Goal: Transaction & Acquisition: Purchase product/service

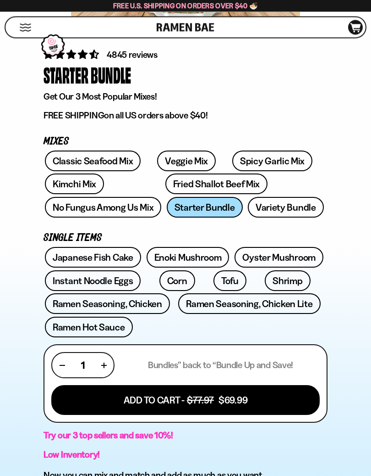
scroll to position [284, 0]
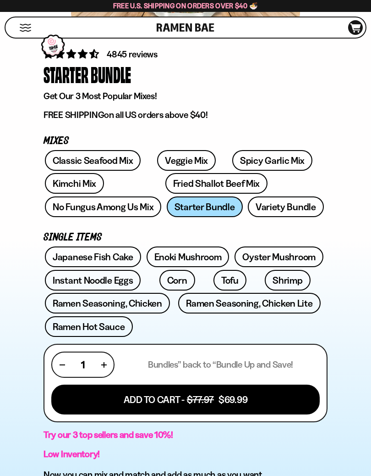
click at [248, 208] on link "Variety Bundle" at bounding box center [286, 206] width 76 height 21
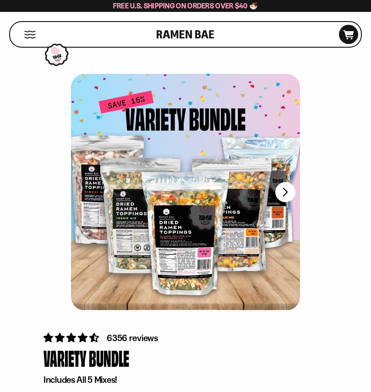
click at [286, 186] on button "FADCB6FD-DFAB-4417-9F21-029242090B77" at bounding box center [286, 192] width 20 height 20
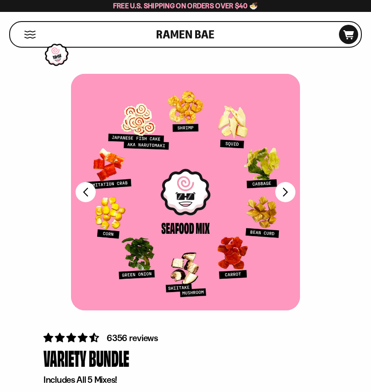
click at [282, 191] on button "FADCB6FD-DFAB-4417-9F21-029242090B77" at bounding box center [286, 192] width 20 height 20
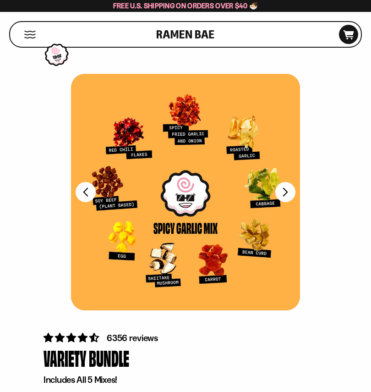
click at [284, 190] on button "FADCB6FD-DFAB-4417-9F21-029242090B77" at bounding box center [286, 192] width 20 height 20
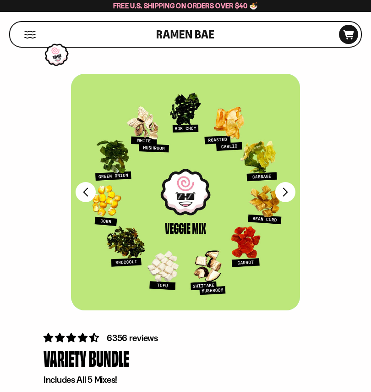
click at [88, 193] on button "FADCB6FD-DFAB-4417-9F21-029242090B77" at bounding box center [86, 192] width 20 height 20
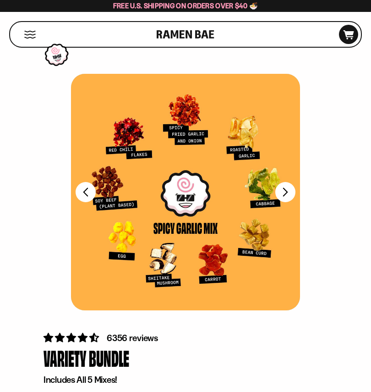
click at [289, 189] on button "FADCB6FD-DFAB-4417-9F21-029242090B77" at bounding box center [286, 192] width 20 height 20
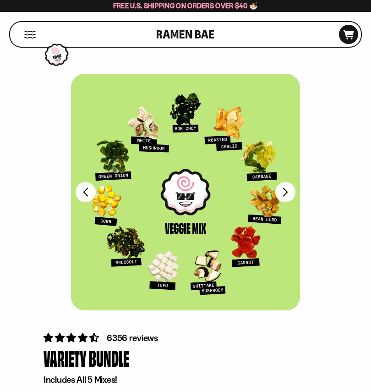
click at [284, 192] on button "FADCB6FD-DFAB-4417-9F21-029242090B77" at bounding box center [286, 192] width 20 height 20
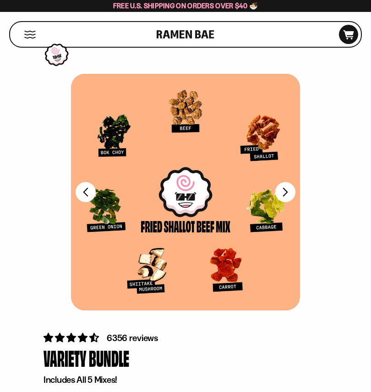
click at [287, 190] on button "FADCB6FD-DFAB-4417-9F21-029242090B77" at bounding box center [286, 192] width 20 height 20
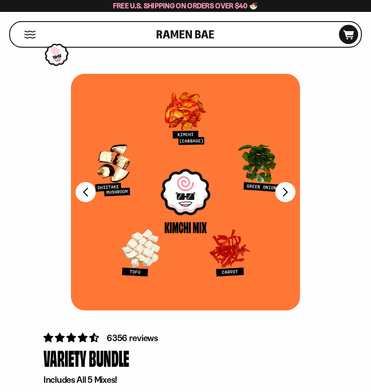
click at [285, 191] on button "FADCB6FD-DFAB-4417-9F21-029242090B77" at bounding box center [286, 192] width 20 height 20
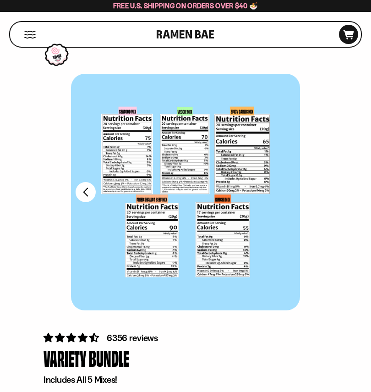
click at [85, 189] on button "FADCB6FD-DFAB-4417-9F21-029242090B77" at bounding box center [86, 192] width 20 height 20
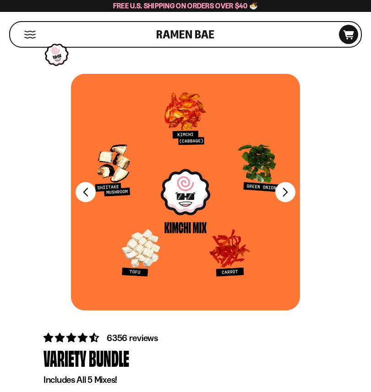
click at [86, 189] on button "FADCB6FD-DFAB-4417-9F21-029242090B77" at bounding box center [86, 192] width 20 height 20
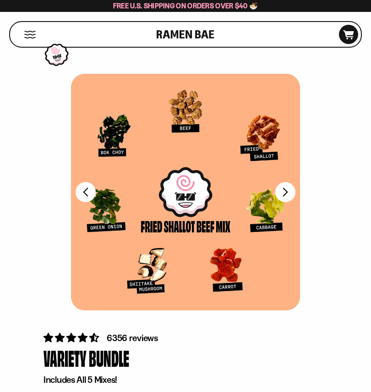
click at [88, 190] on button "FADCB6FD-DFAB-4417-9F21-029242090B77" at bounding box center [86, 192] width 20 height 20
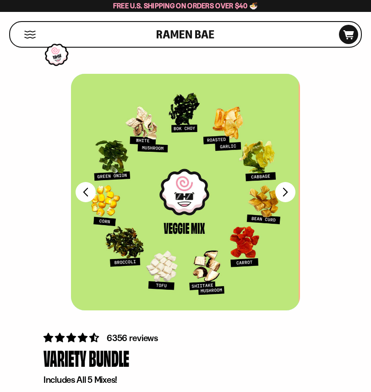
click at [91, 190] on button "FADCB6FD-DFAB-4417-9F21-029242090B77" at bounding box center [86, 192] width 20 height 20
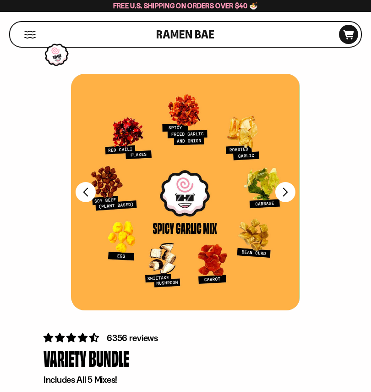
click at [93, 194] on button "FADCB6FD-DFAB-4417-9F21-029242090B77" at bounding box center [86, 192] width 20 height 20
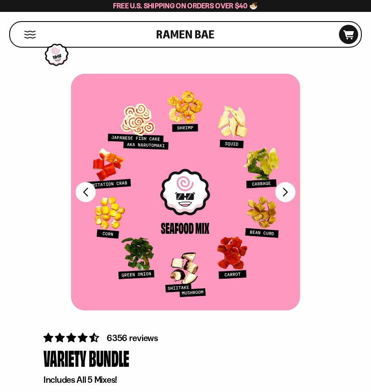
click at [82, 190] on button "FADCB6FD-DFAB-4417-9F21-029242090B77" at bounding box center [86, 192] width 20 height 20
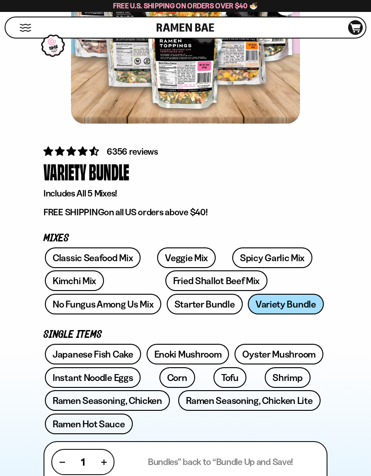
scroll to position [187, 0]
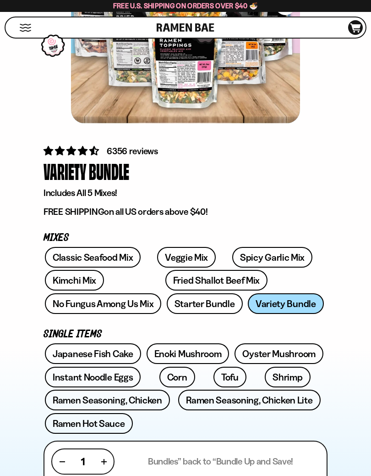
click at [167, 303] on link "Starter Bundle" at bounding box center [205, 303] width 76 height 21
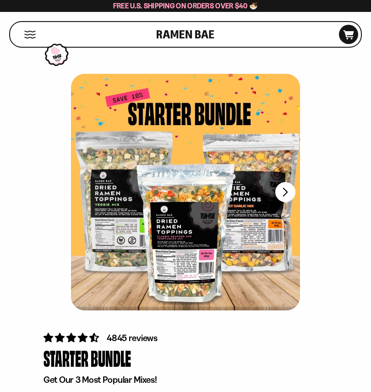
click at [288, 192] on button "FADCB6FD-DFAB-4417-9F21-029242090B77" at bounding box center [286, 192] width 20 height 20
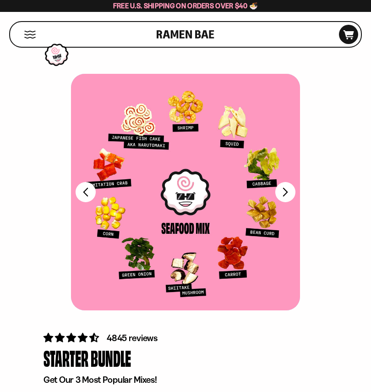
click at [288, 193] on button "FADCB6FD-DFAB-4417-9F21-029242090B77" at bounding box center [286, 192] width 20 height 20
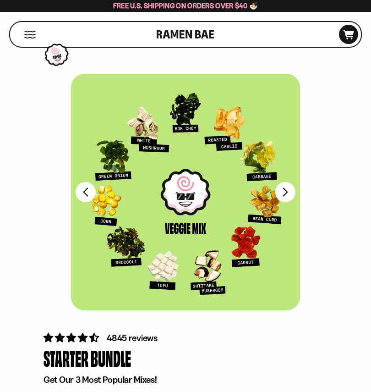
click at [288, 193] on button "FADCB6FD-DFAB-4417-9F21-029242090B77" at bounding box center [286, 192] width 20 height 20
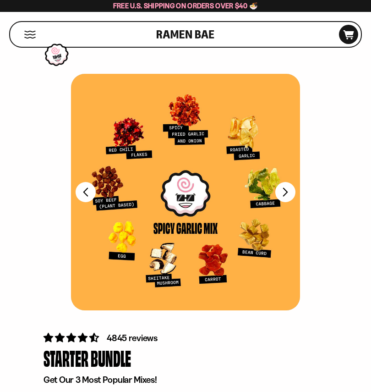
click at [285, 192] on button "FADCB6FD-DFAB-4417-9F21-029242090B77" at bounding box center [286, 192] width 20 height 20
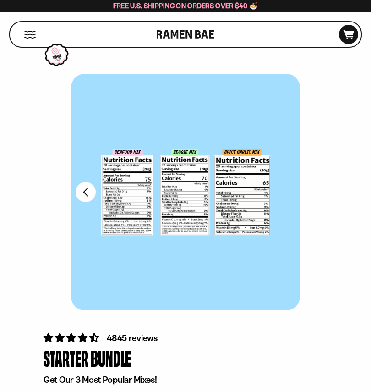
click at [85, 194] on button "FADCB6FD-DFAB-4417-9F21-029242090B77" at bounding box center [86, 192] width 20 height 20
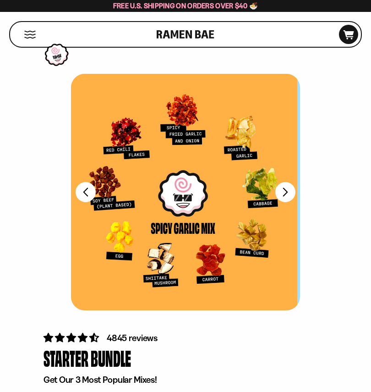
click at [88, 191] on button "FADCB6FD-DFAB-4417-9F21-029242090B77" at bounding box center [86, 192] width 20 height 20
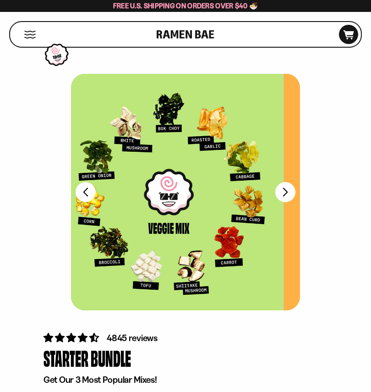
click at [87, 190] on button "FADCB6FD-DFAB-4417-9F21-029242090B77" at bounding box center [86, 192] width 20 height 20
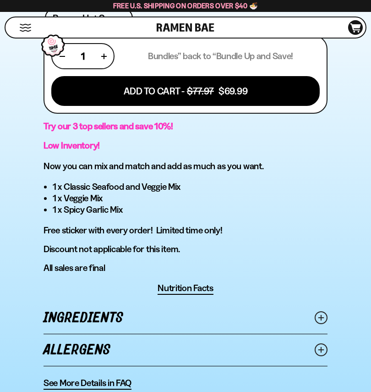
scroll to position [591, 0]
